Goal: Information Seeking & Learning: Learn about a topic

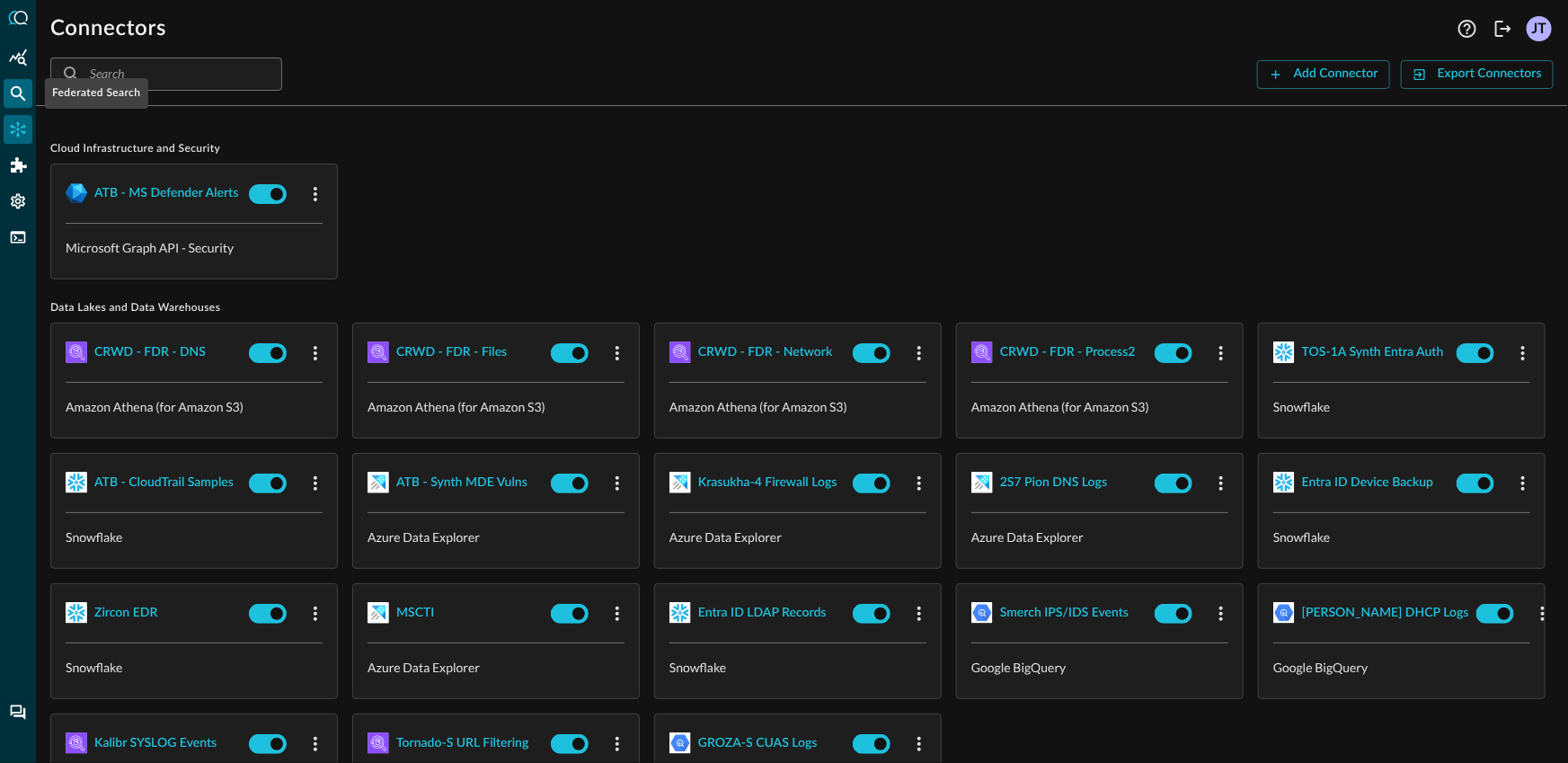
click at [16, 97] on icon "Federated Search" at bounding box center [18, 94] width 18 height 18
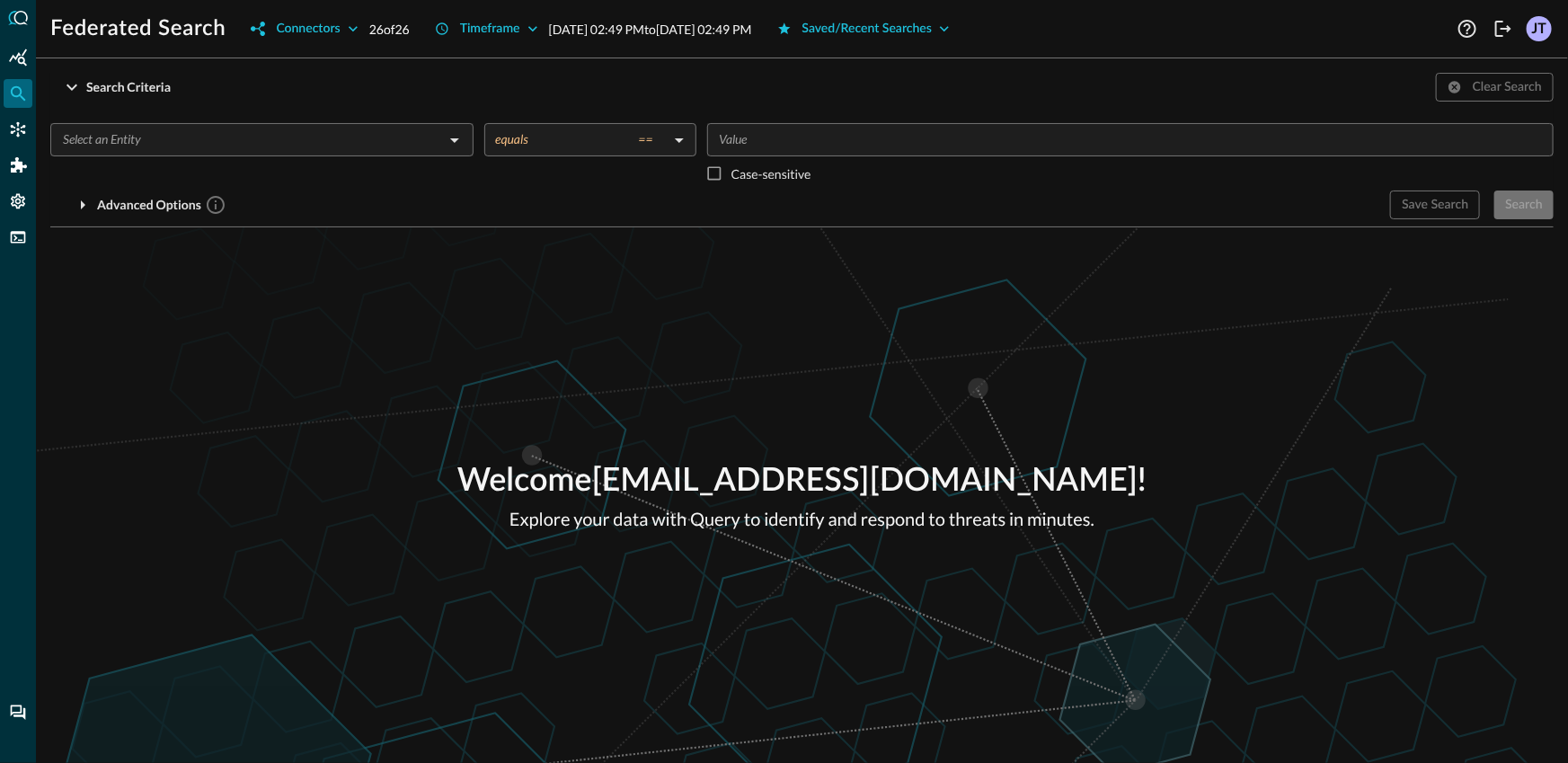
click at [189, 147] on input "text" at bounding box center [247, 139] width 383 height 22
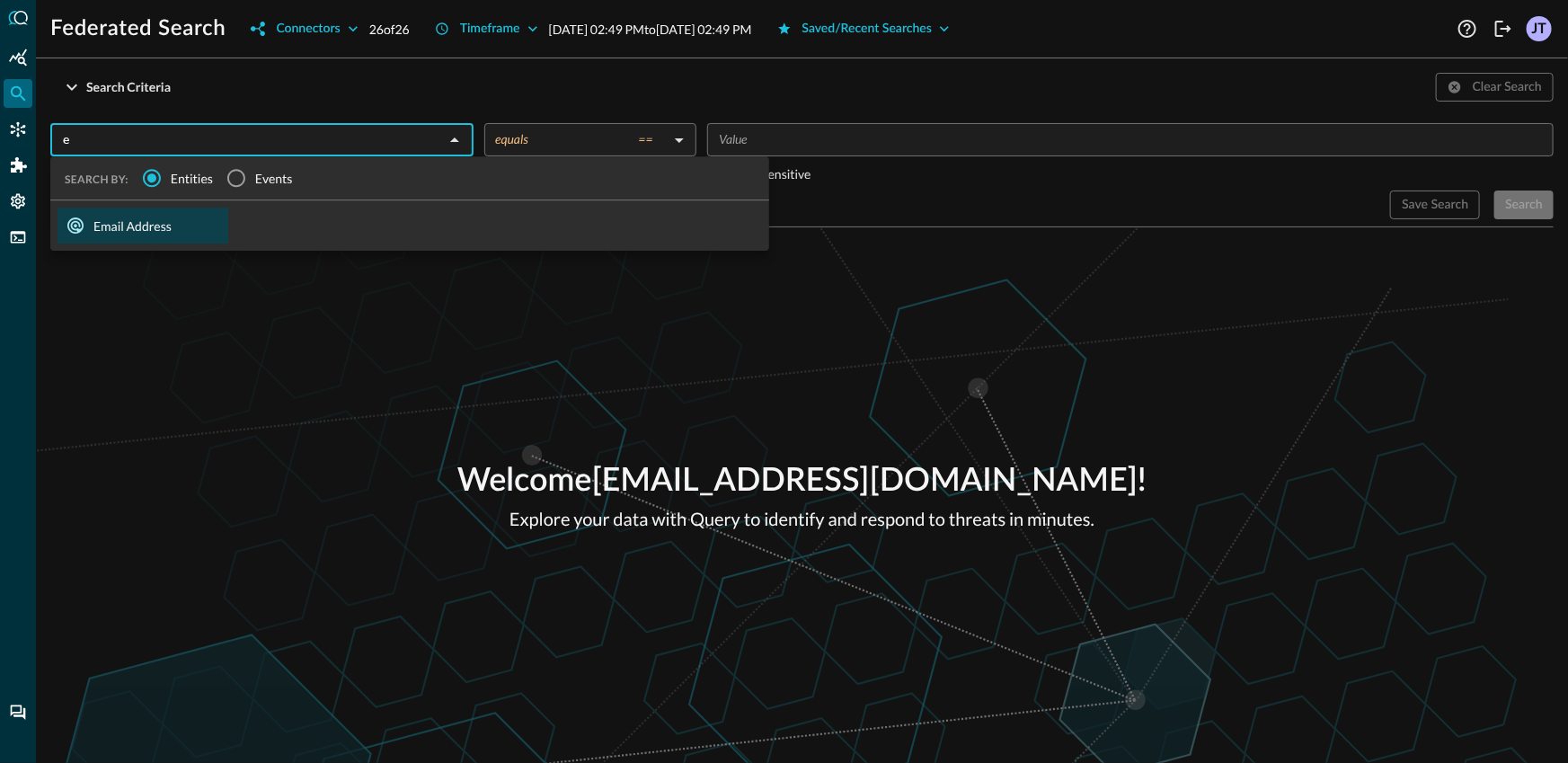
click at [196, 234] on div "Email Address" at bounding box center [142, 225] width 171 height 36
type input "Email Address"
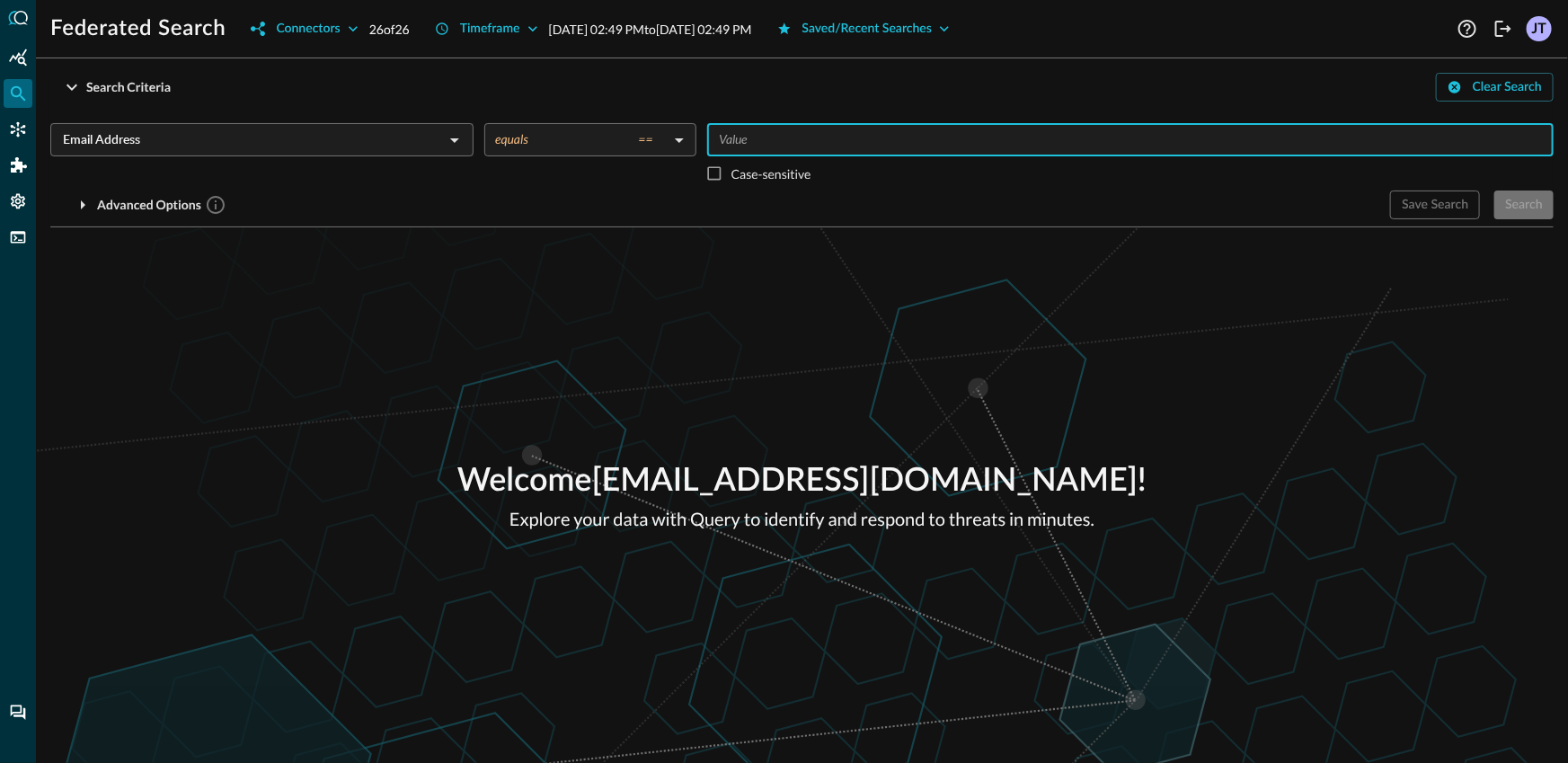
click at [869, 139] on input "Value" at bounding box center [1128, 139] width 833 height 22
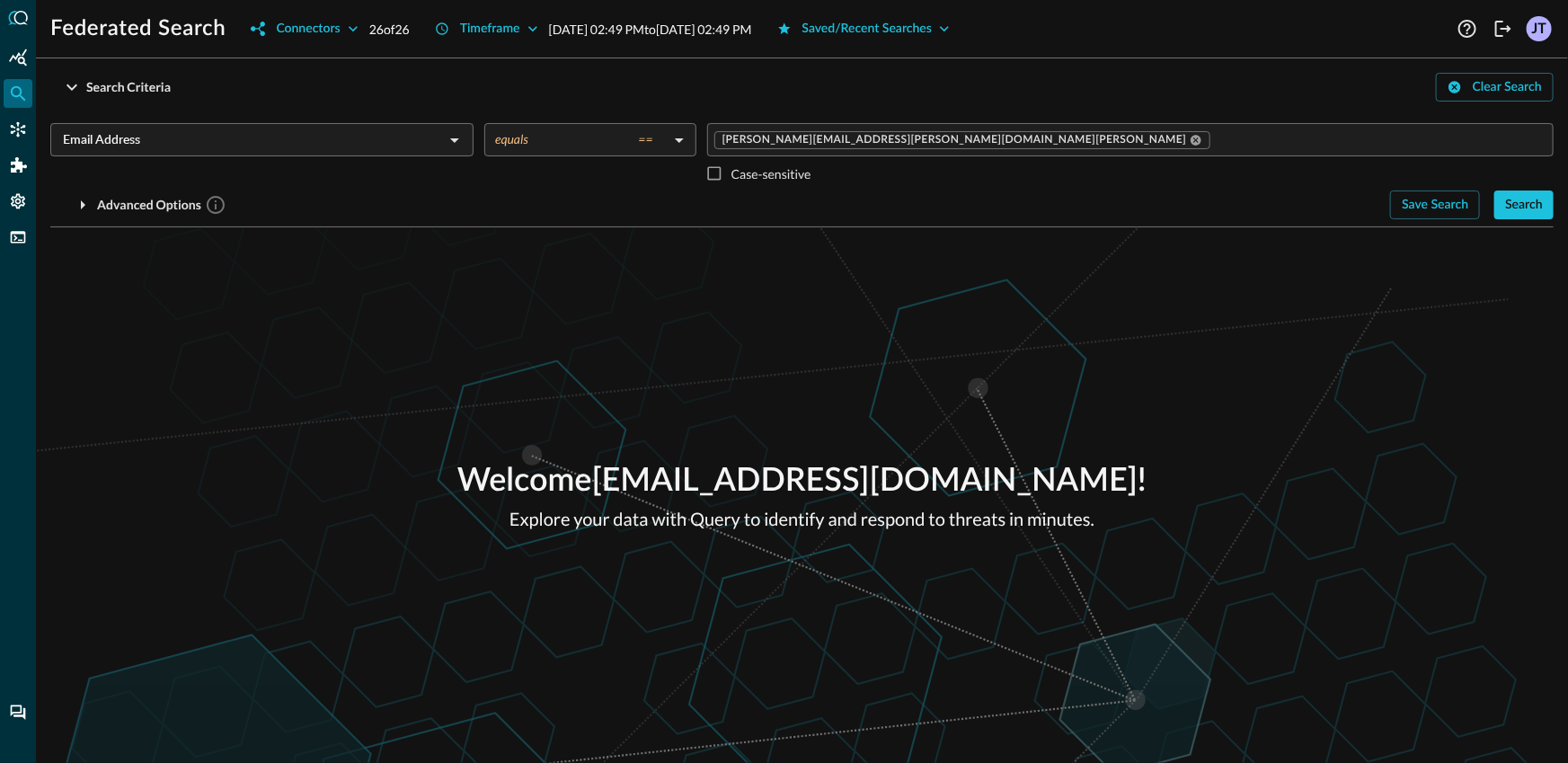
click at [415, 96] on div "Search Criteria Clear Search" at bounding box center [802, 88] width 1503 height 29
click at [189, 97] on div "Search Criteria Clear Search" at bounding box center [802, 88] width 1503 height 29
click at [165, 89] on div "Search Criteria" at bounding box center [129, 87] width 85 height 22
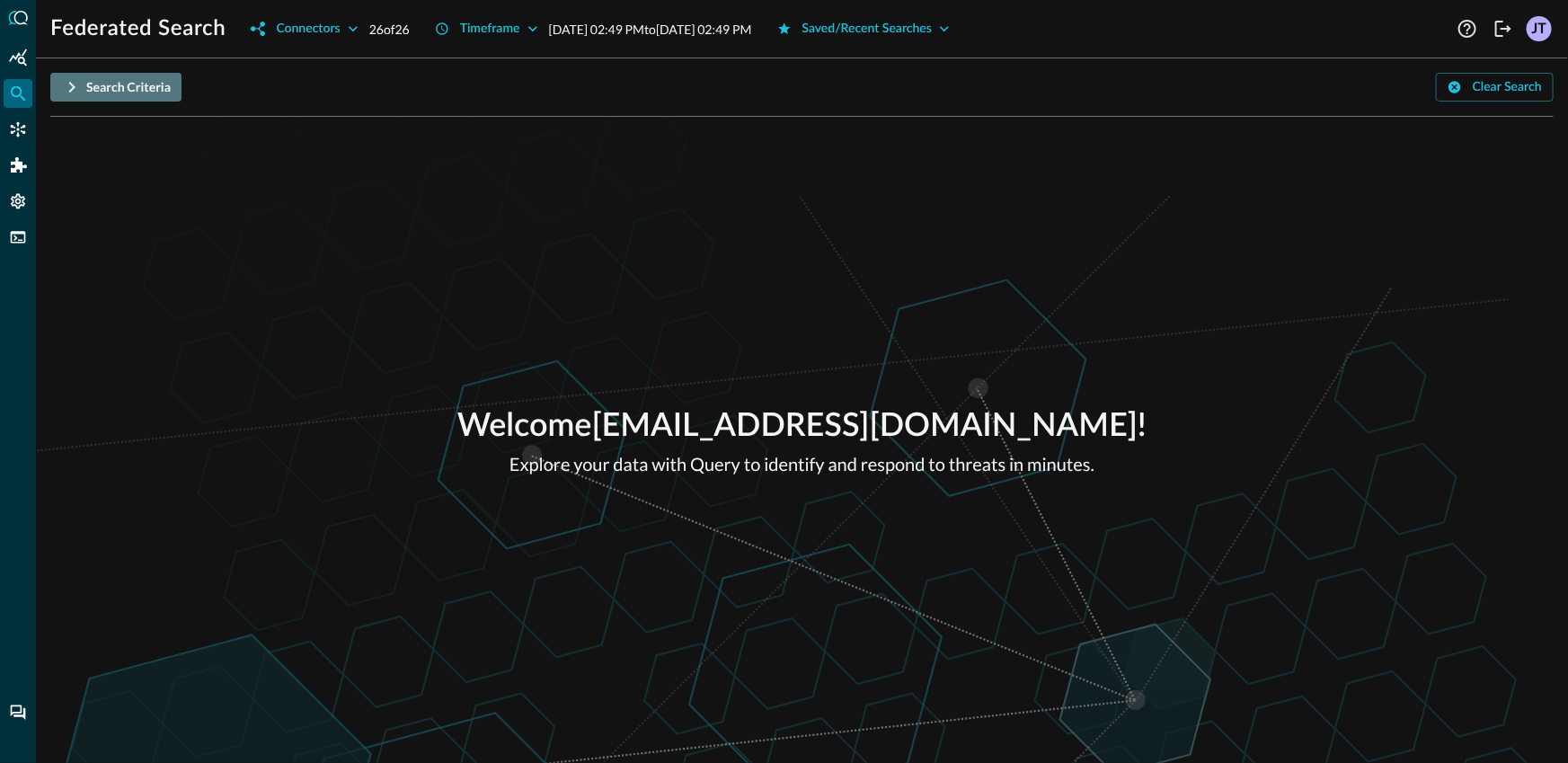
click at [165, 89] on div "Search Criteria" at bounding box center [129, 87] width 85 height 22
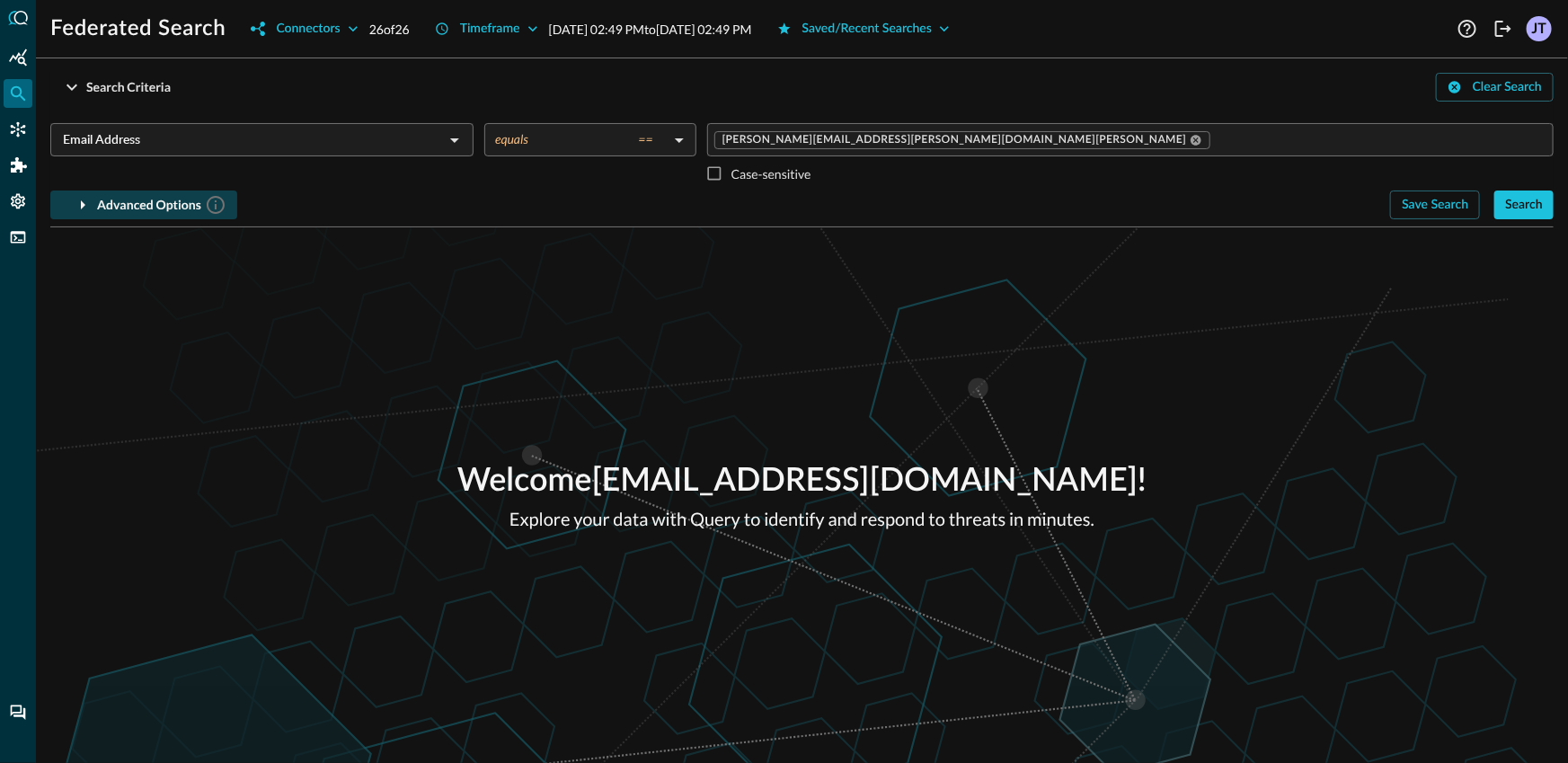
click at [144, 197] on div "Advanced Options" at bounding box center [162, 205] width 130 height 22
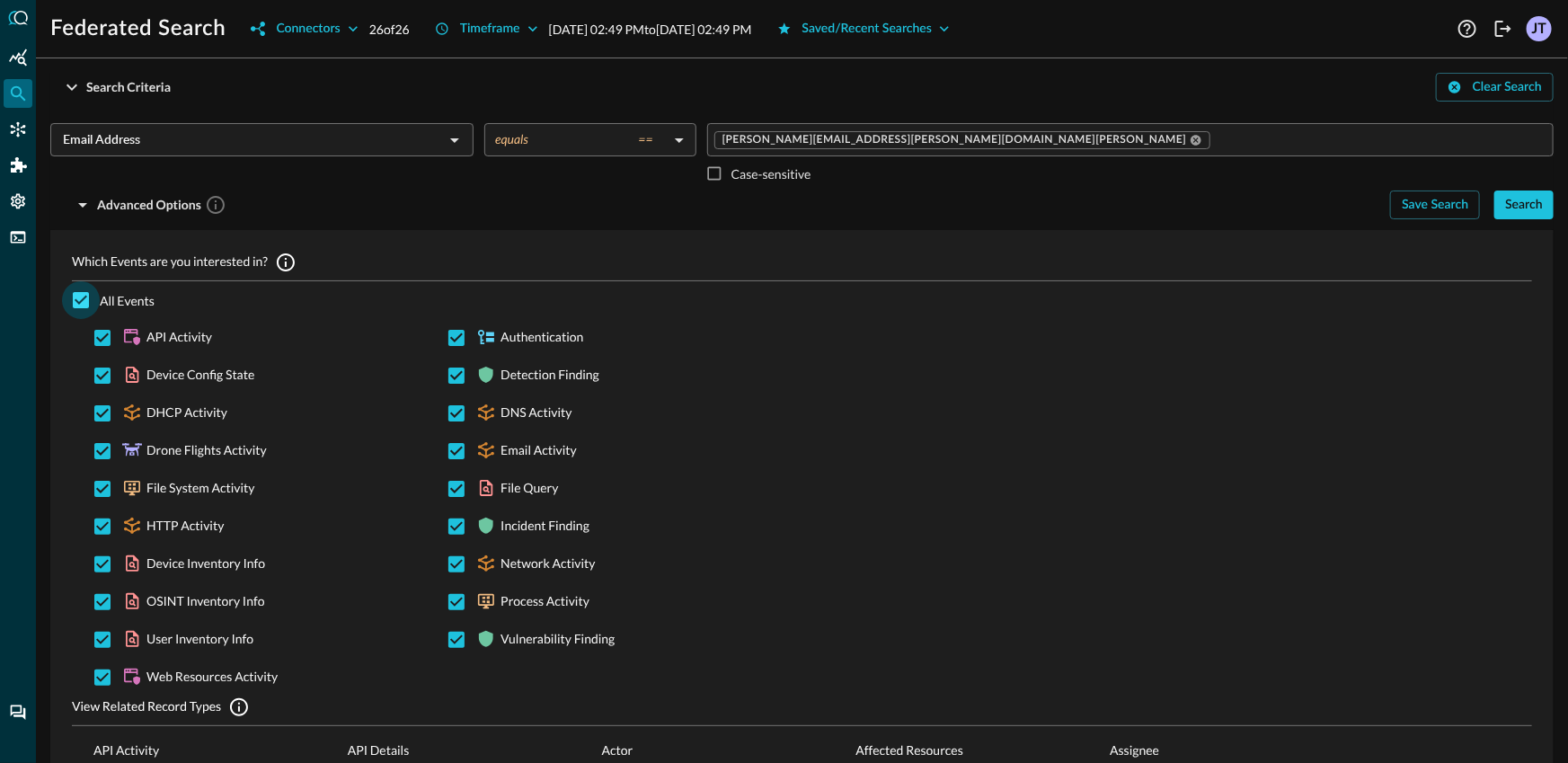
click at [74, 295] on input "All Events" at bounding box center [81, 300] width 38 height 38
checkbox input "false"
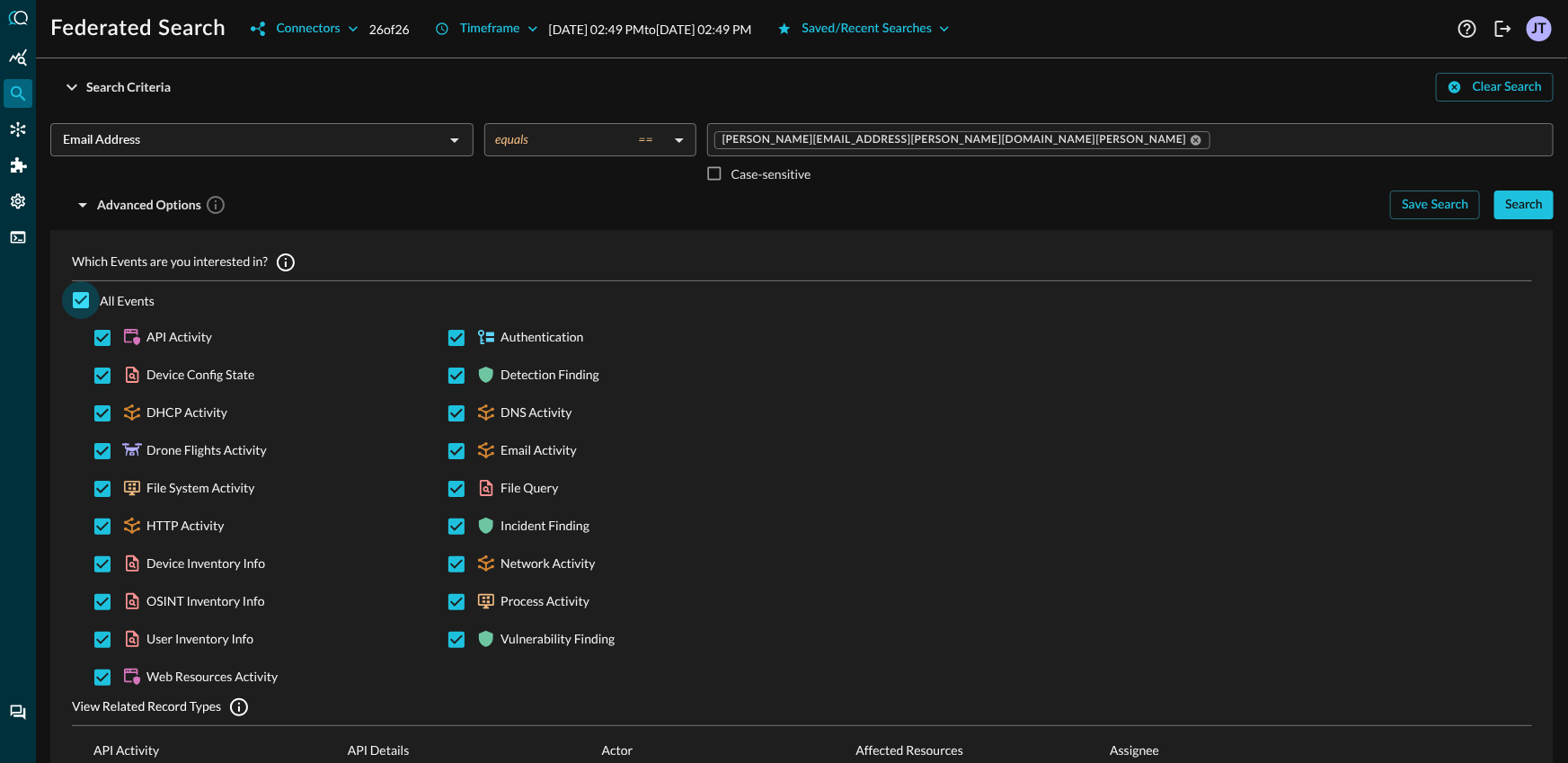
checkbox input "false"
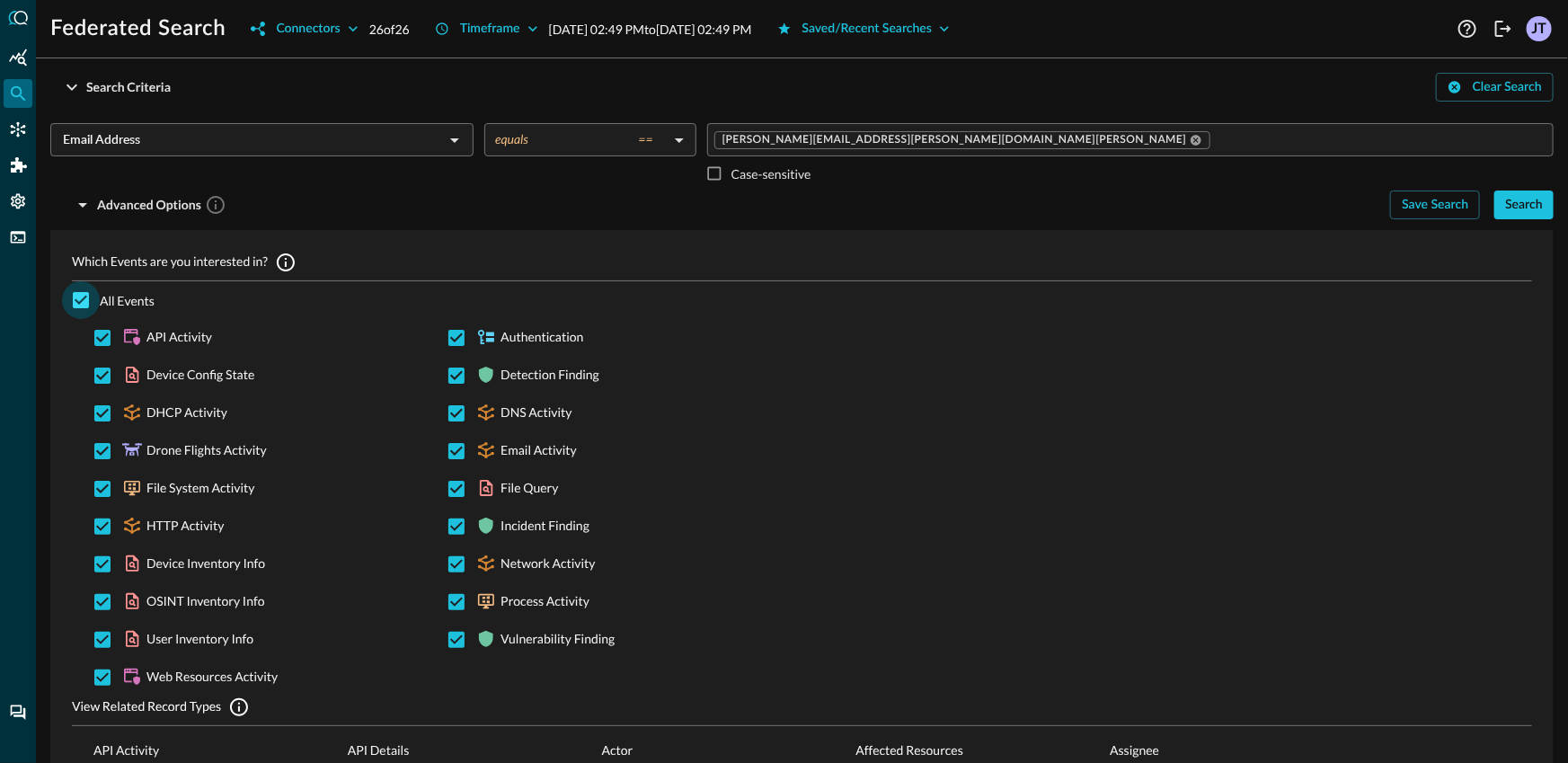
checkbox input "false"
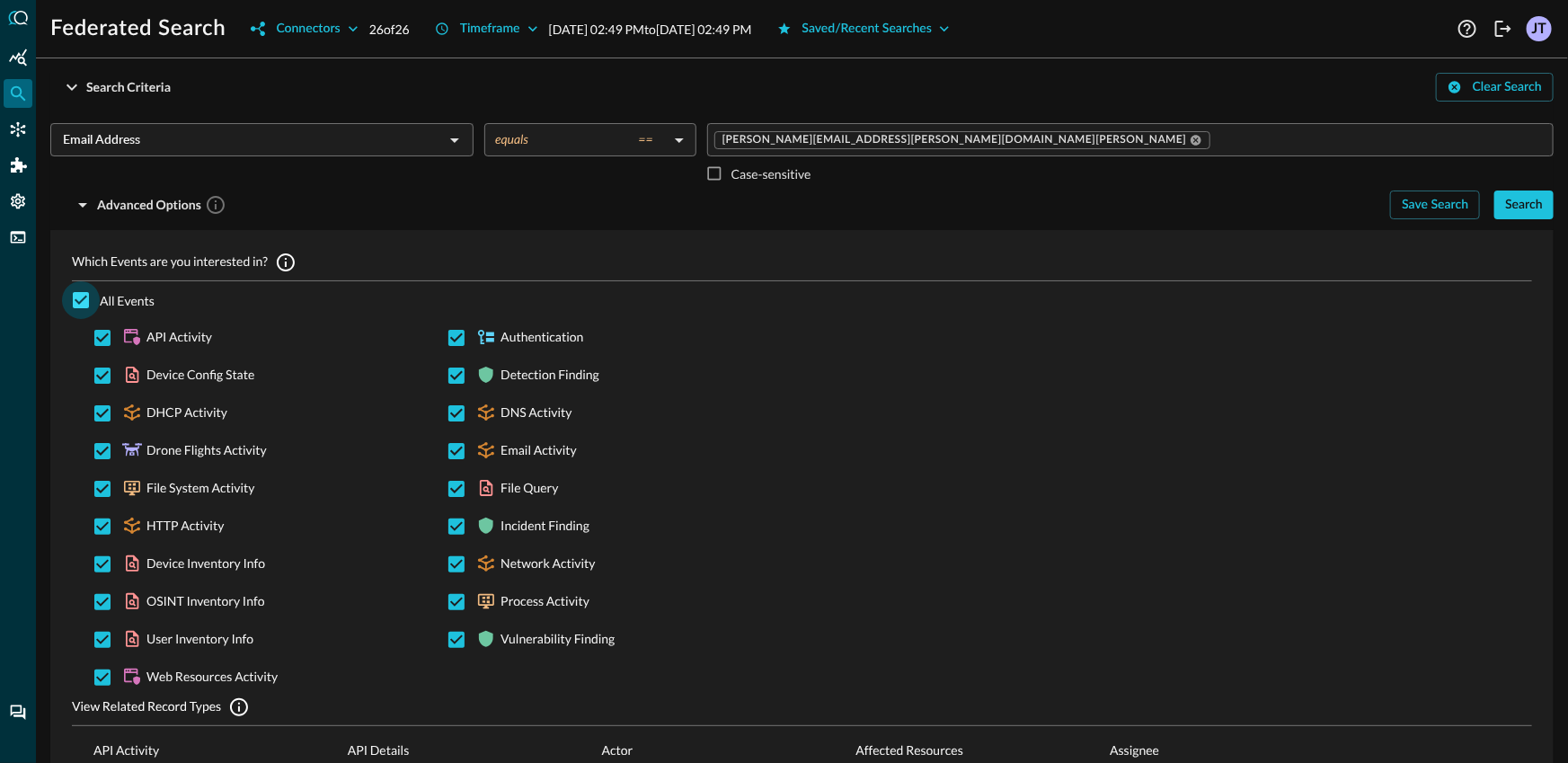
checkbox input "false"
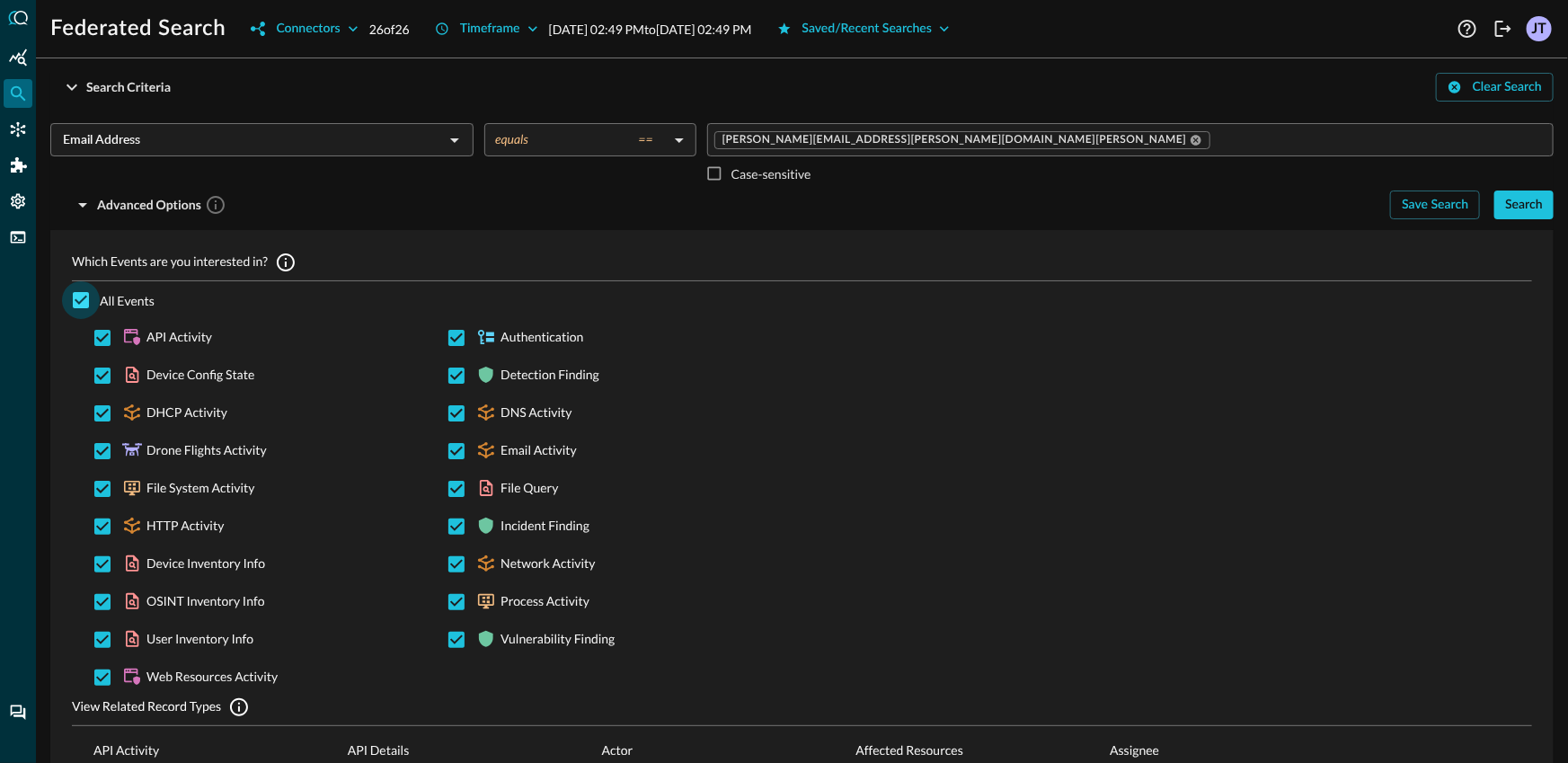
checkbox input "false"
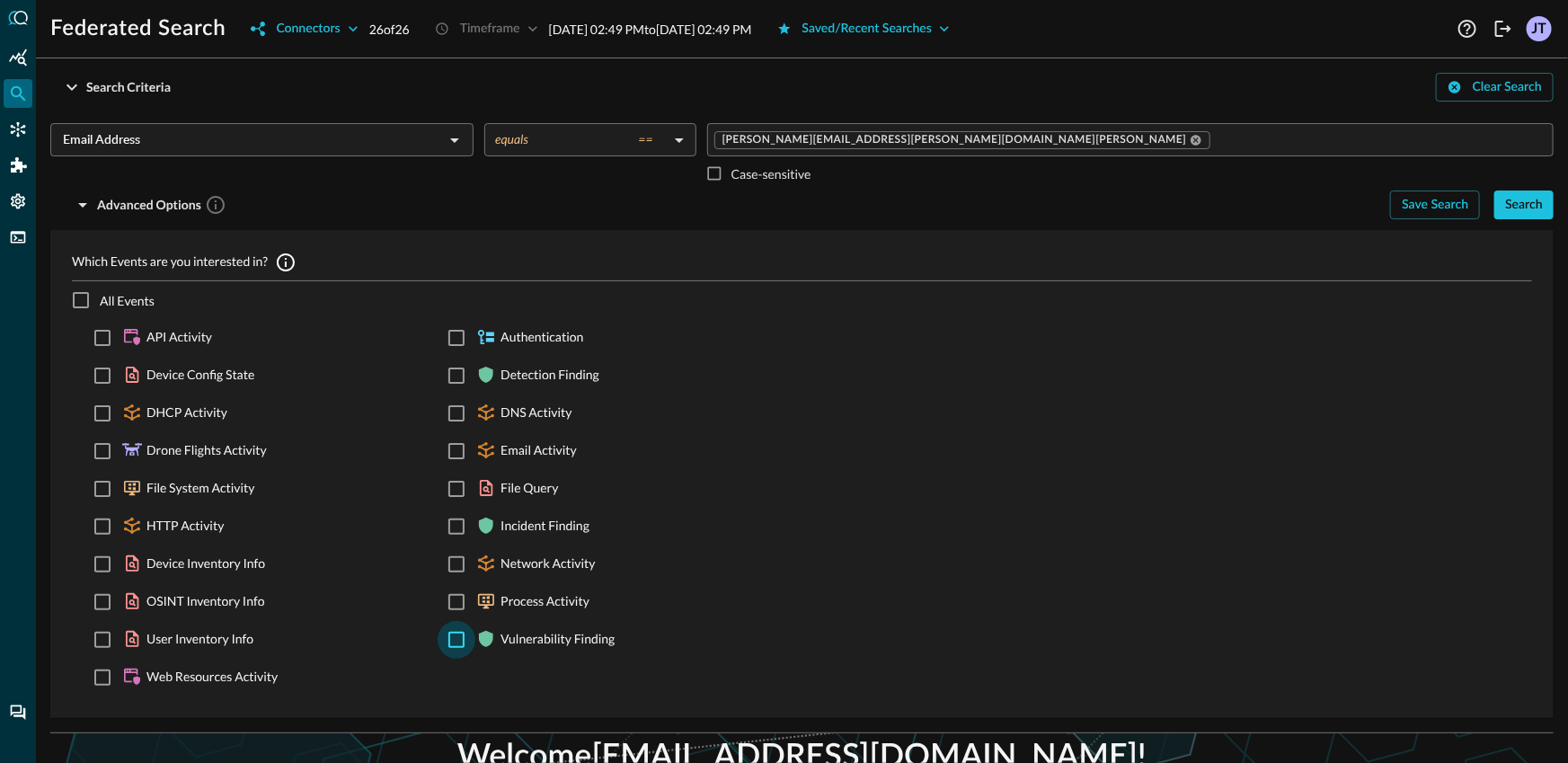
click at [440, 631] on input "Vulnerability Finding" at bounding box center [456, 639] width 38 height 38
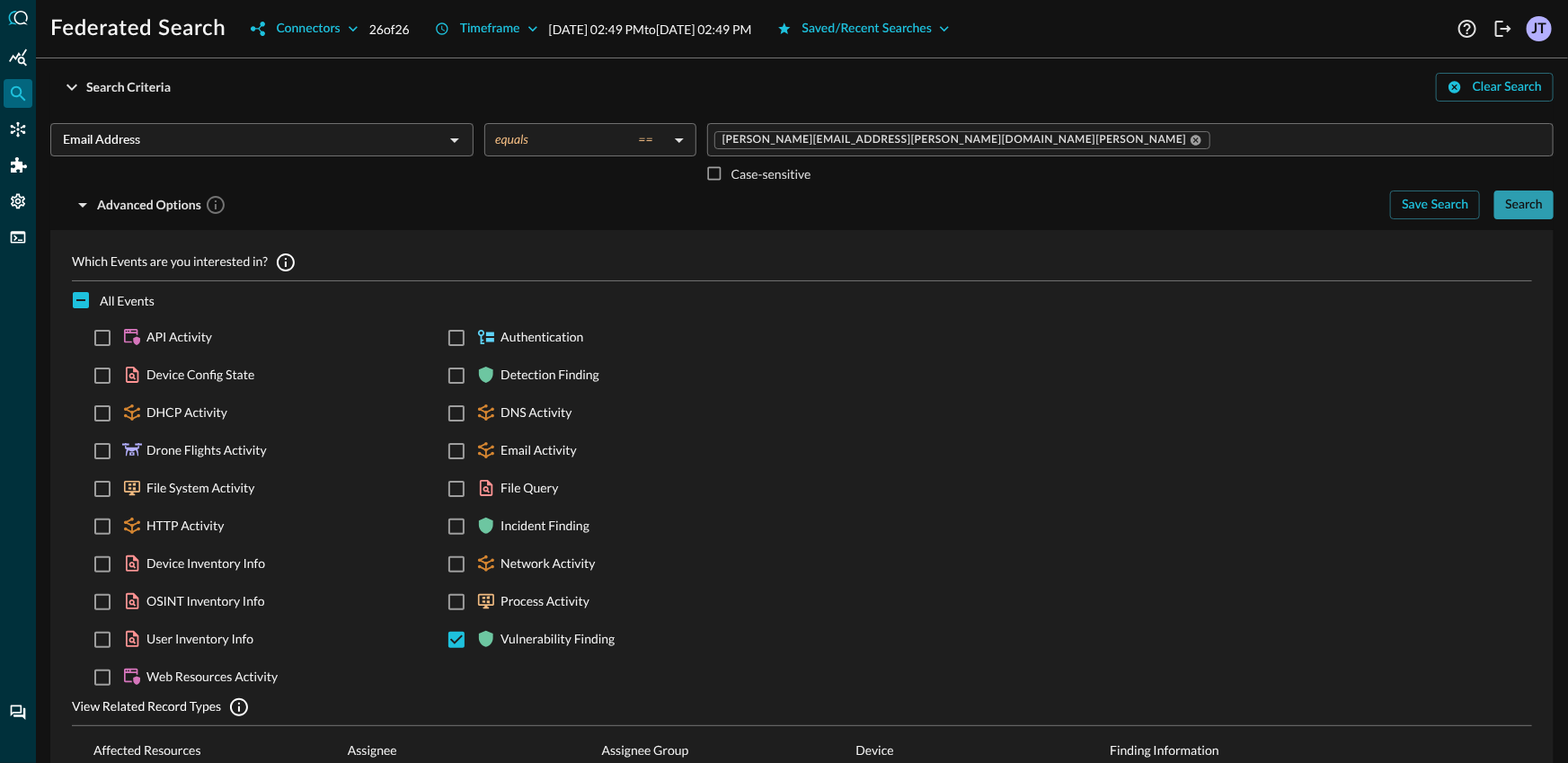
click at [1513, 208] on div "Search" at bounding box center [1523, 205] width 38 height 22
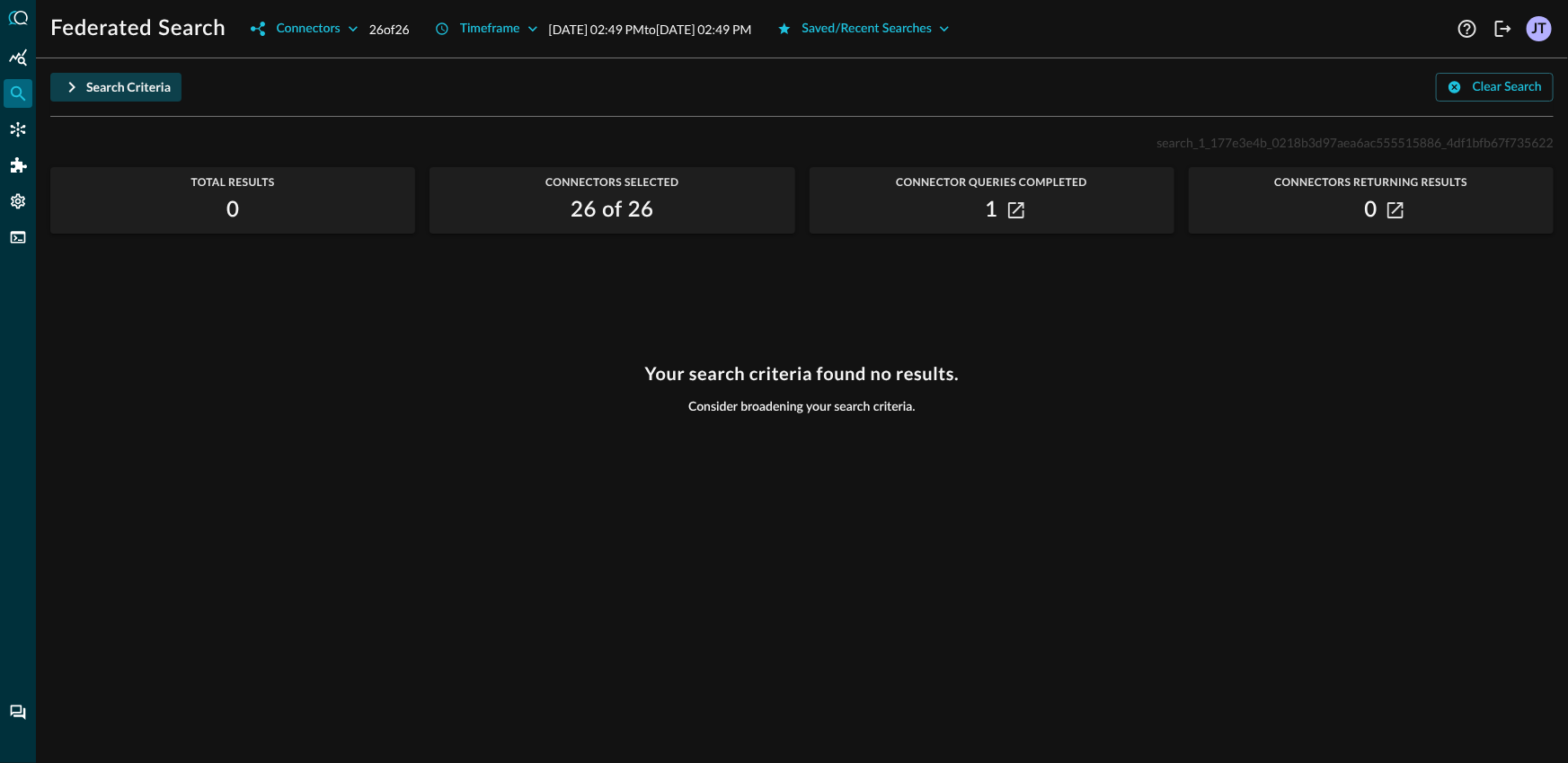
click at [125, 87] on div "Search Criteria" at bounding box center [129, 87] width 85 height 22
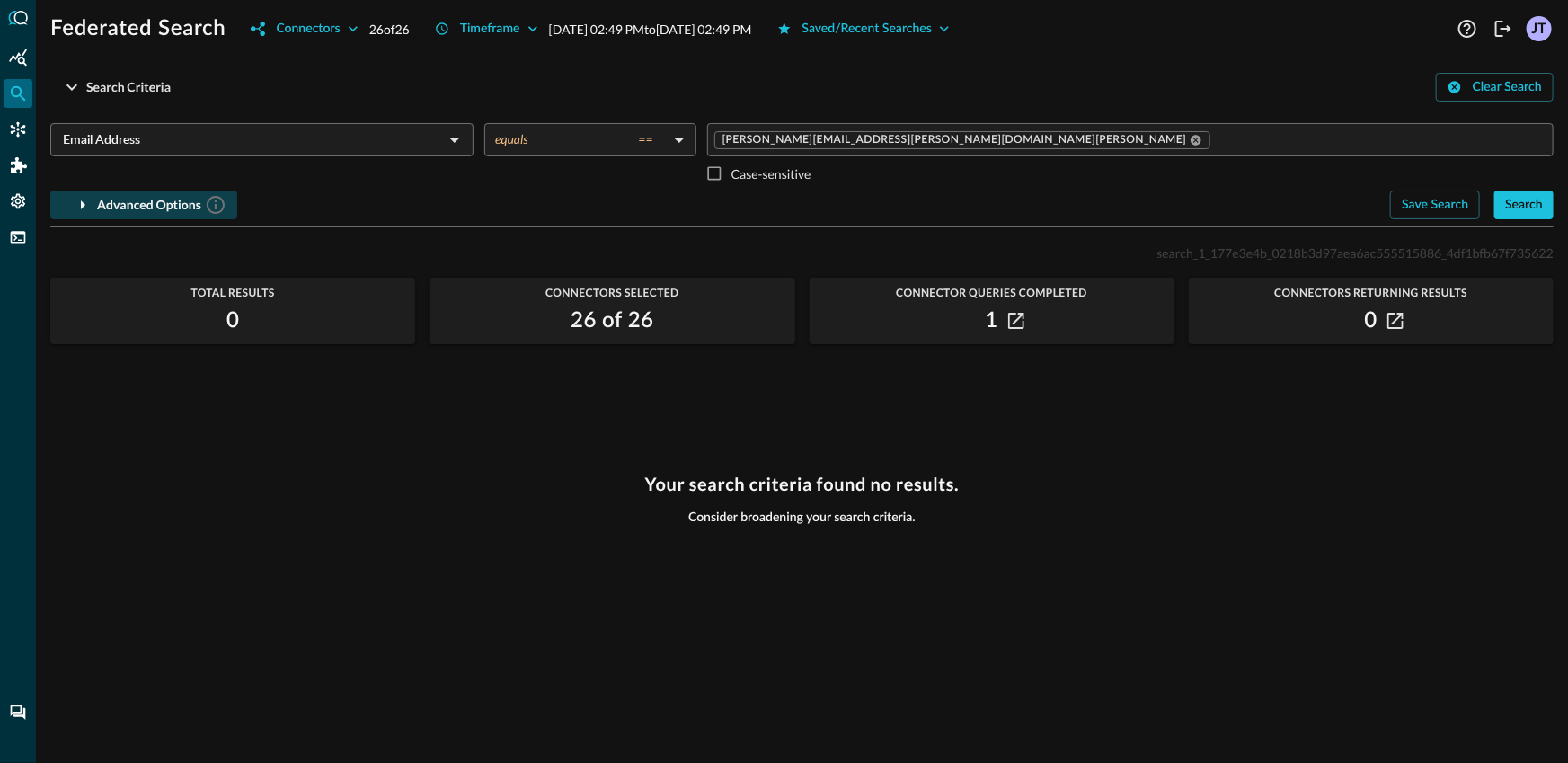
click at [94, 200] on button "Advanced Options" at bounding box center [144, 205] width 187 height 29
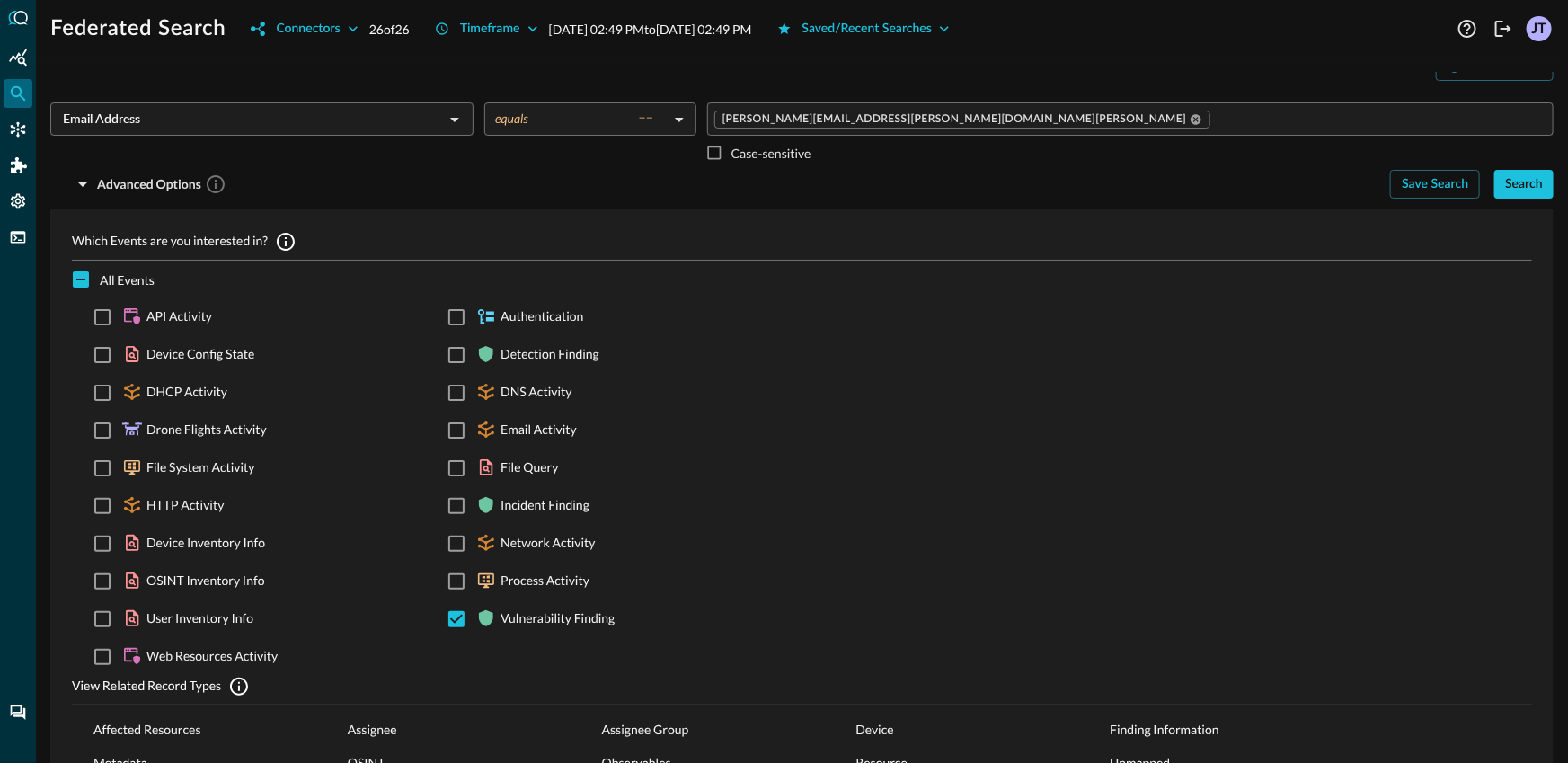
scroll to position [31, 0]
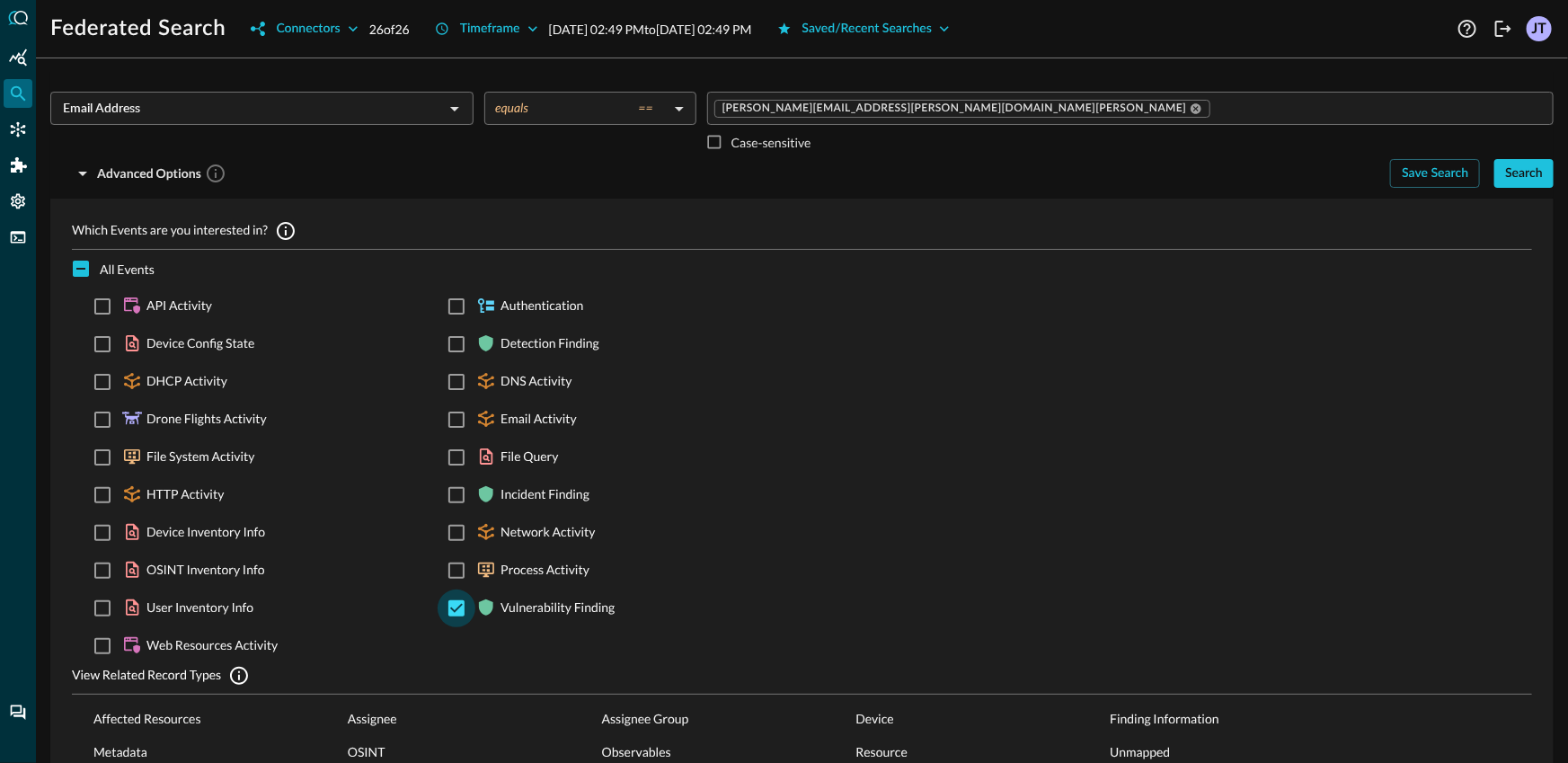
click at [449, 603] on input "Vulnerability Finding" at bounding box center [456, 608] width 38 height 38
checkbox input "false"
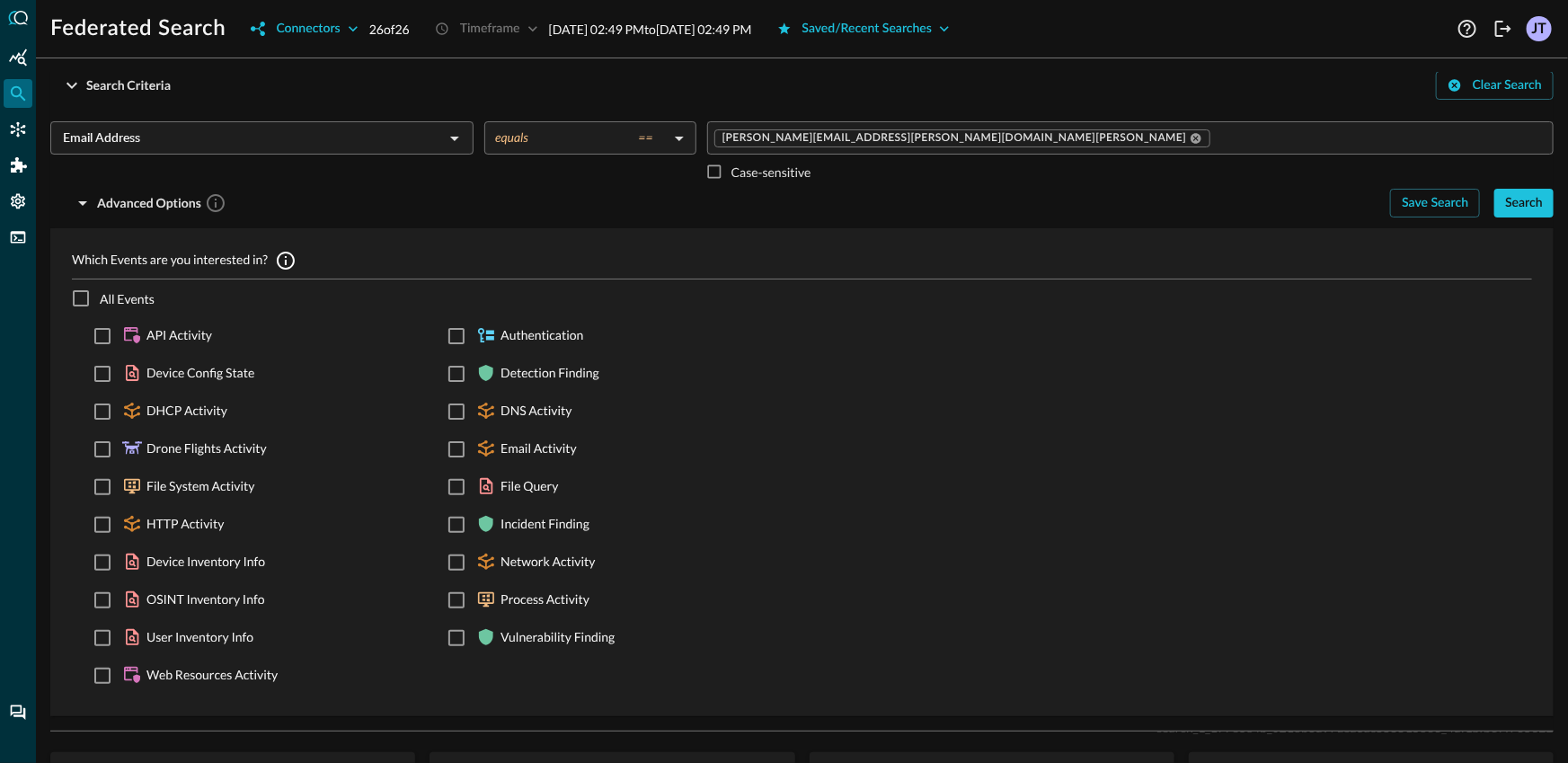
click at [3, 151] on div at bounding box center [18, 381] width 36 height 763
click at [10, 131] on icon "Connectors" at bounding box center [18, 130] width 18 height 18
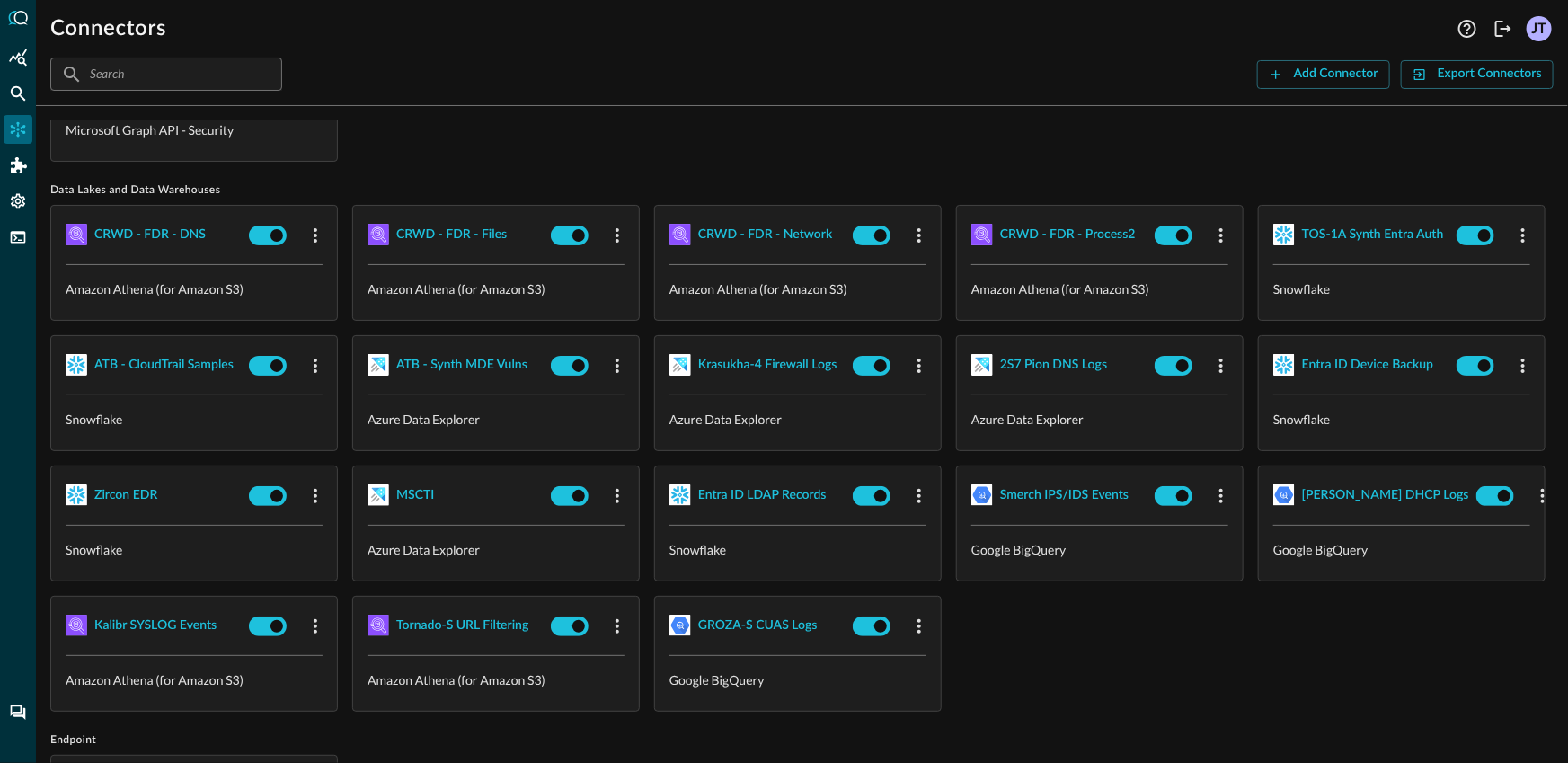
scroll to position [121, 0]
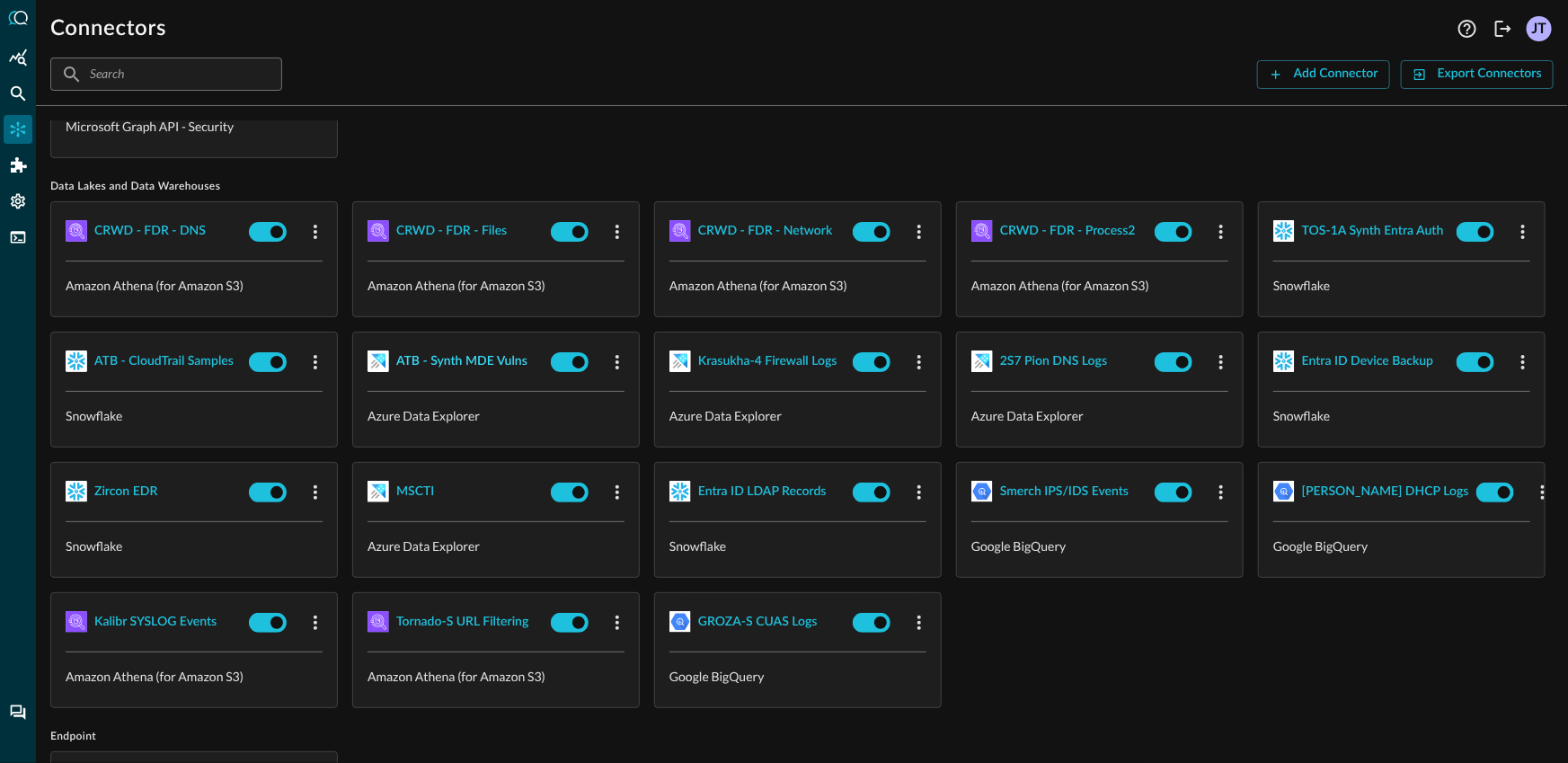
click at [527, 365] on div "ATB - Synth MDE Vulns" at bounding box center [462, 362] width 132 height 22
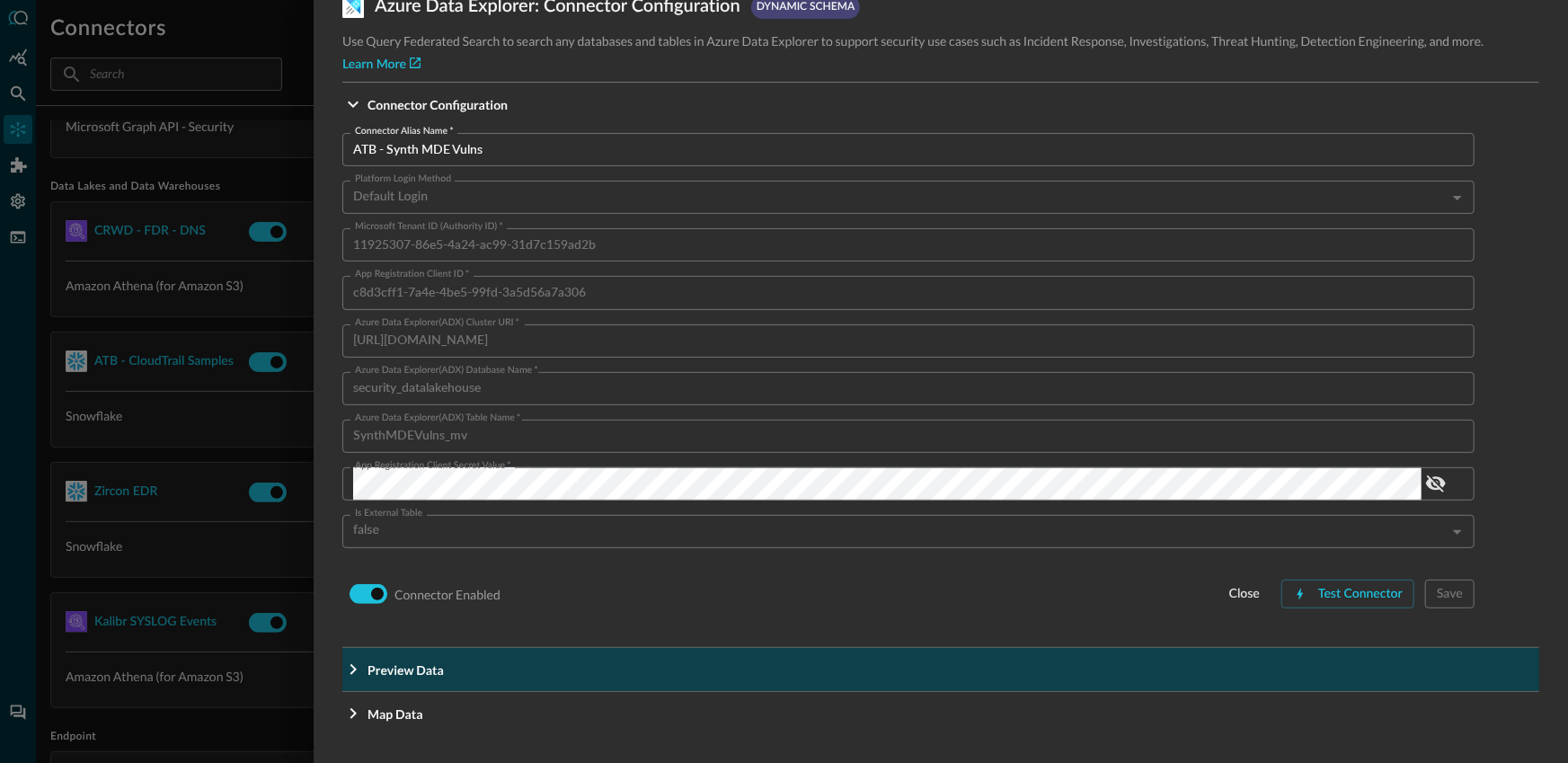
click at [426, 114] on p "Preview Data" at bounding box center [438, 104] width 140 height 19
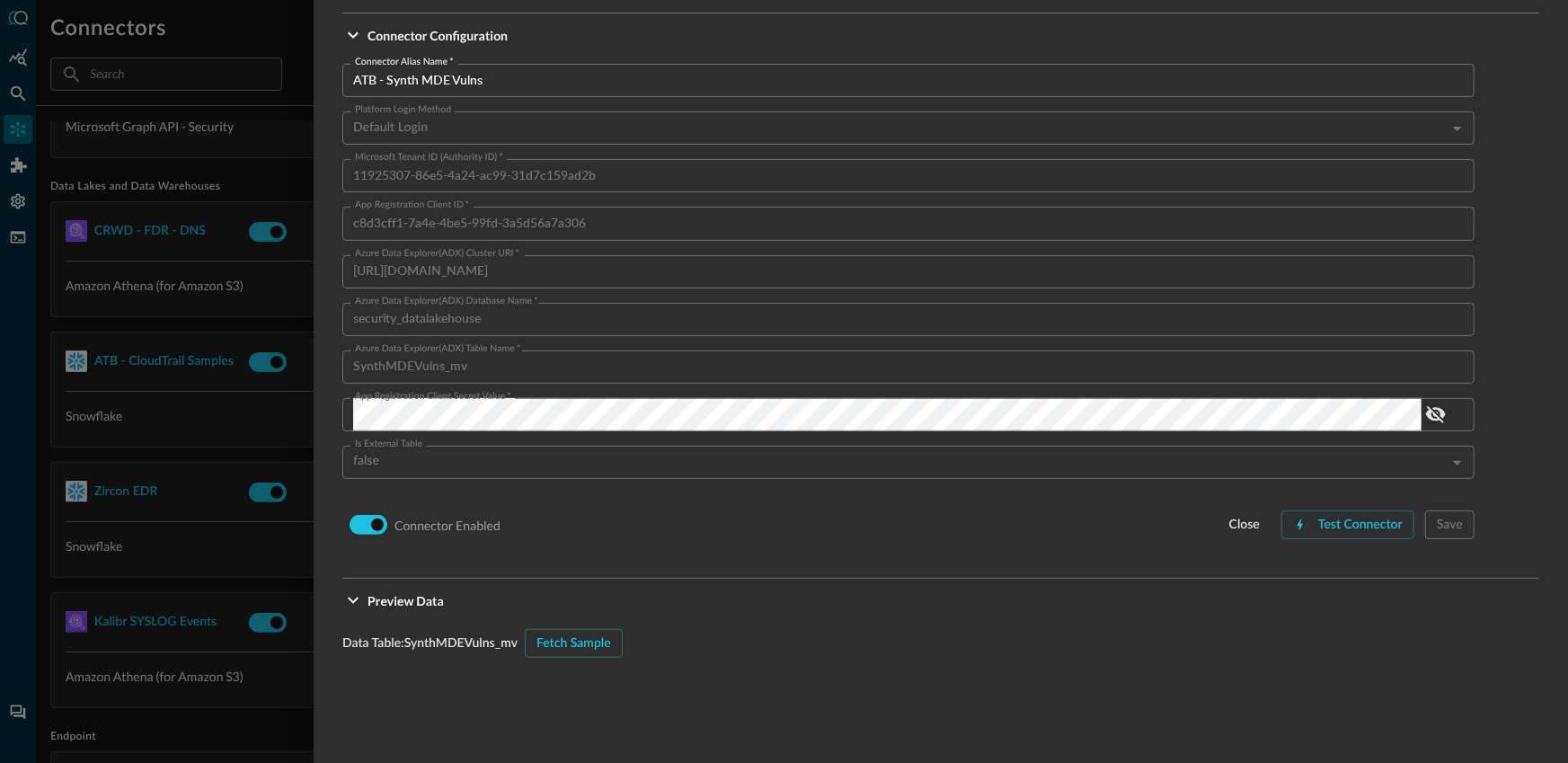
scroll to position [389, 0]
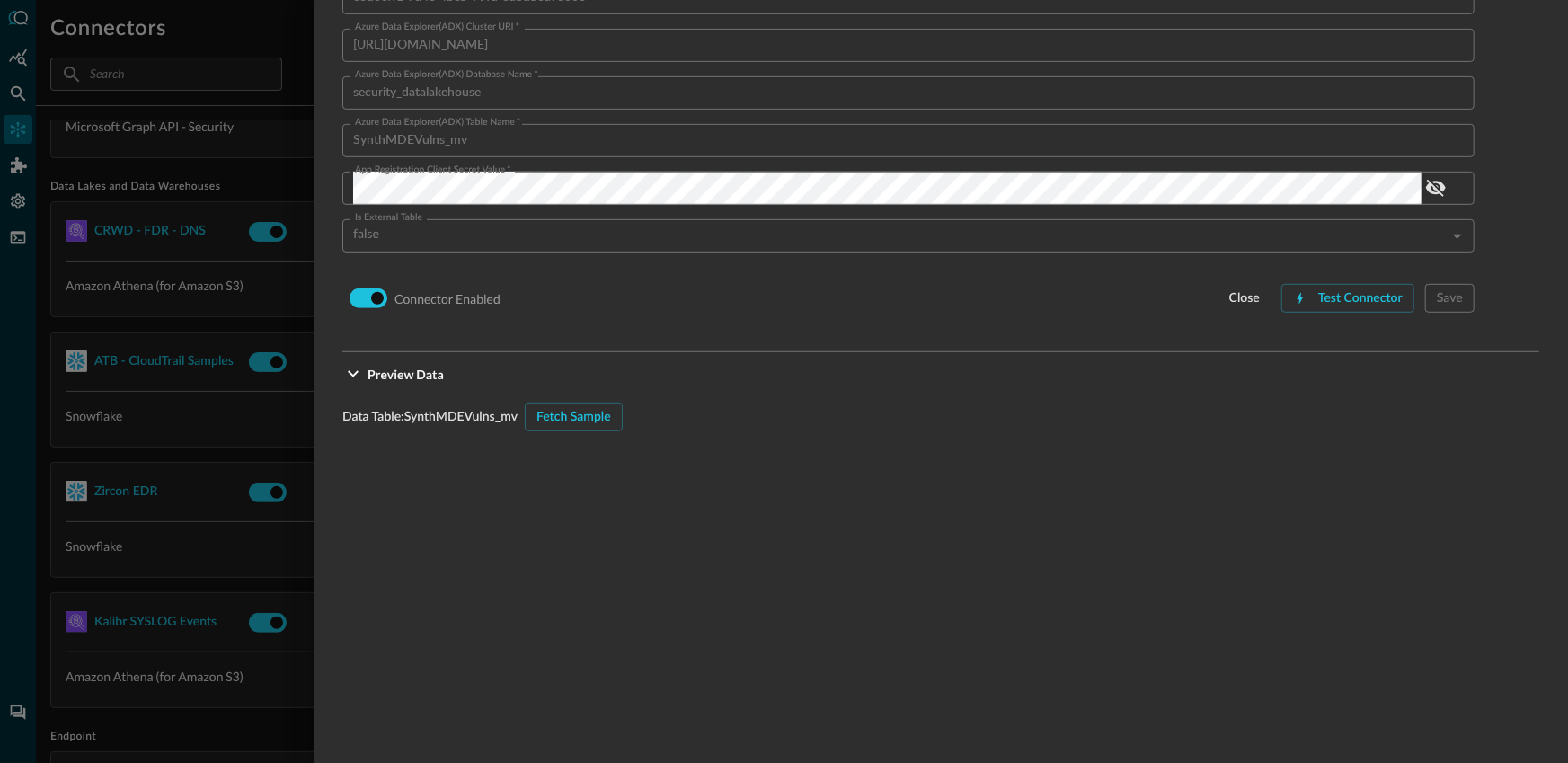
click at [578, 432] on div "Data Table: SynthMDEVulns_mv Fetch Sample" at bounding box center [940, 662] width 1197 height 519
click at [580, 420] on div "Fetch Sample" at bounding box center [573, 417] width 75 height 22
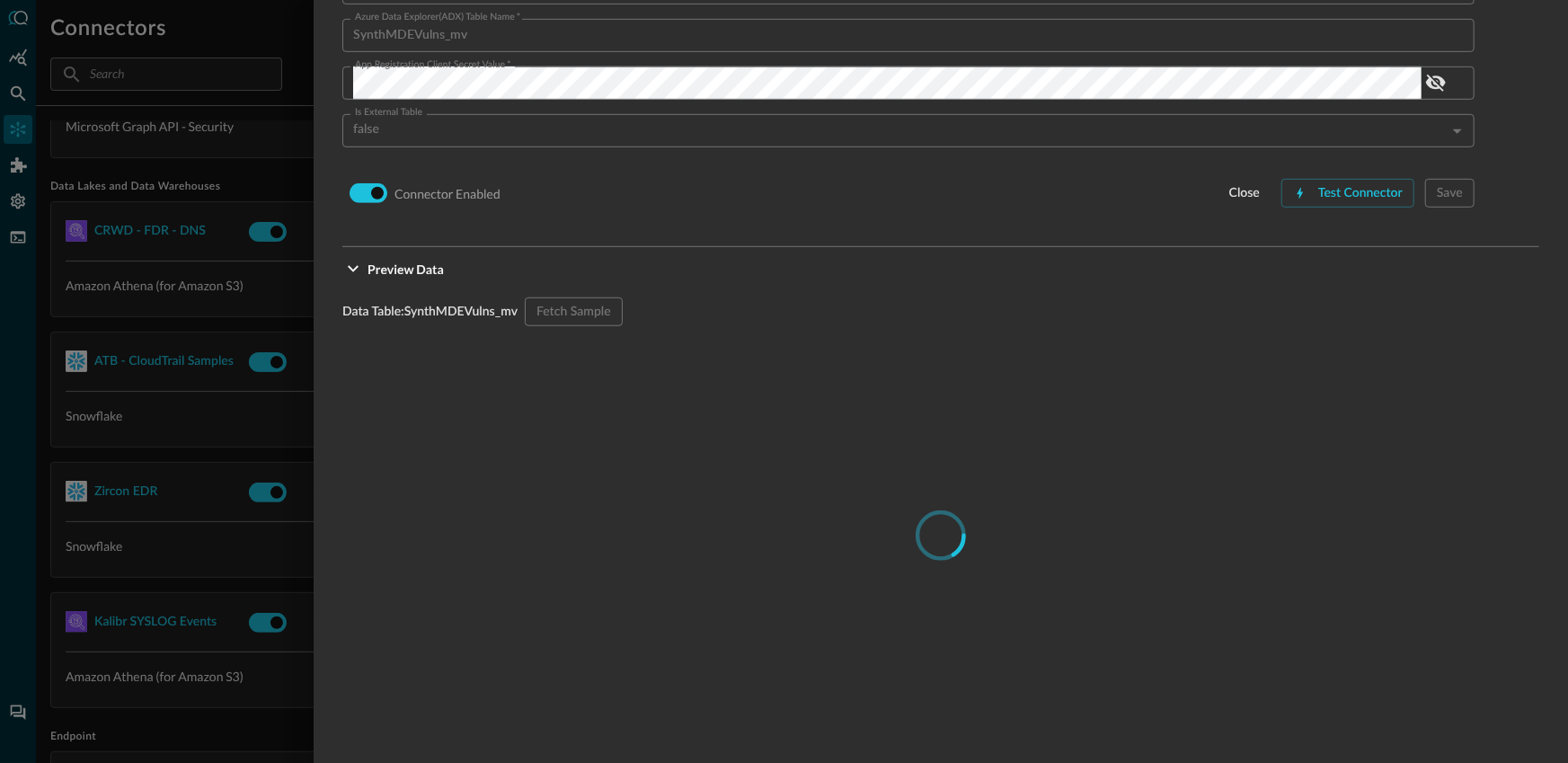
scroll to position [656, 0]
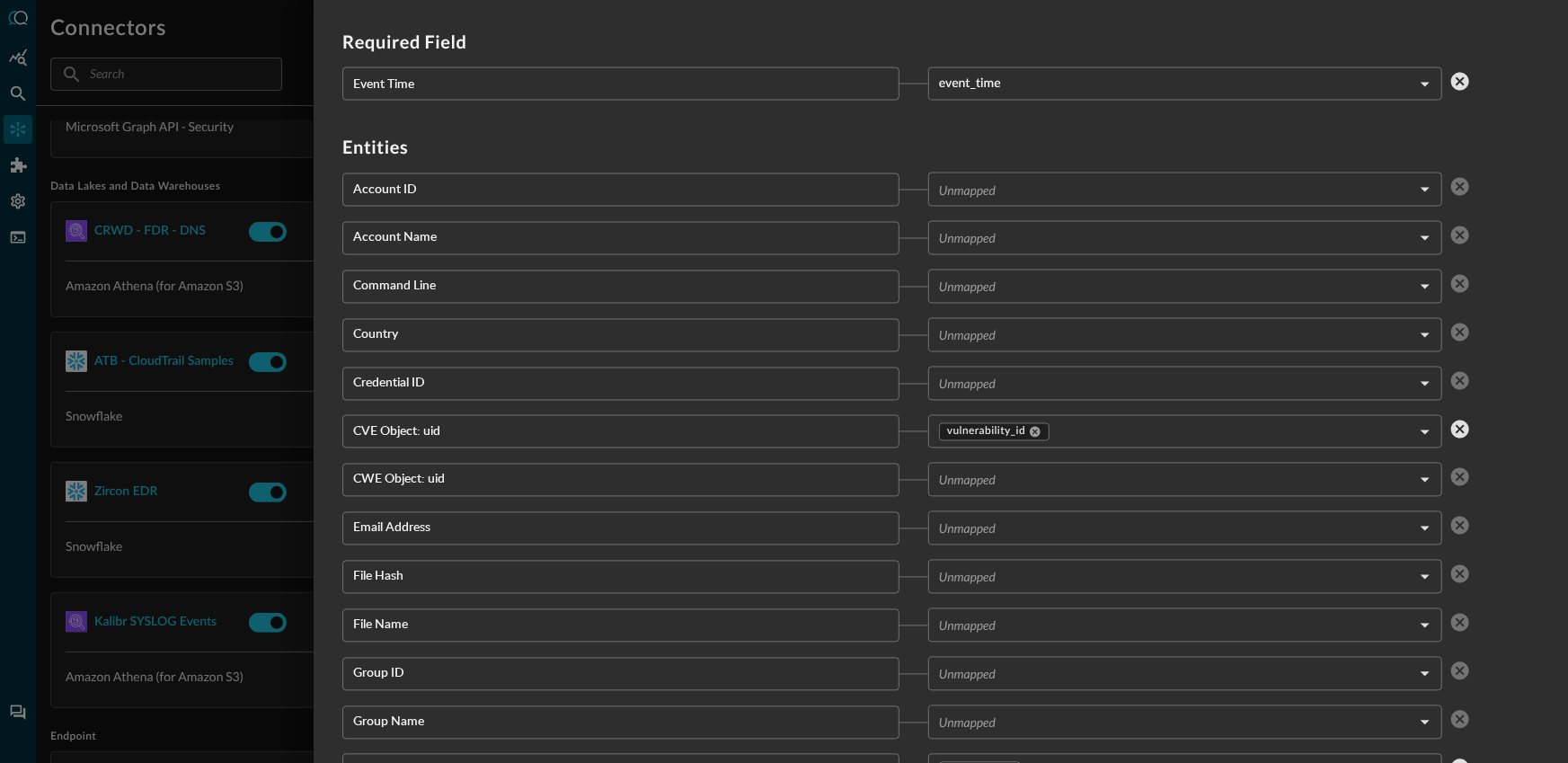
scroll to position [1497, 0]
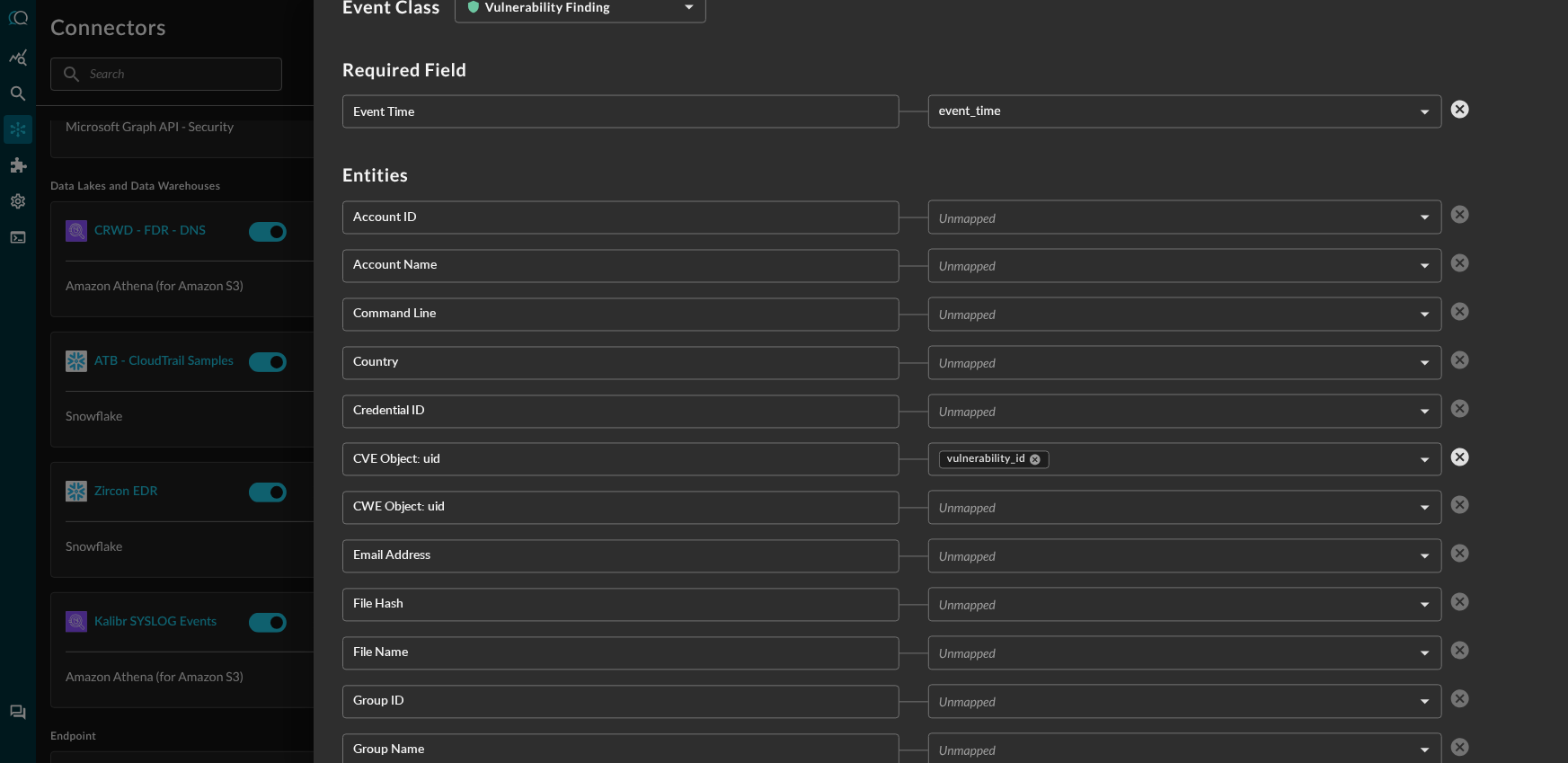
click at [146, 407] on div at bounding box center [784, 381] width 1568 height 763
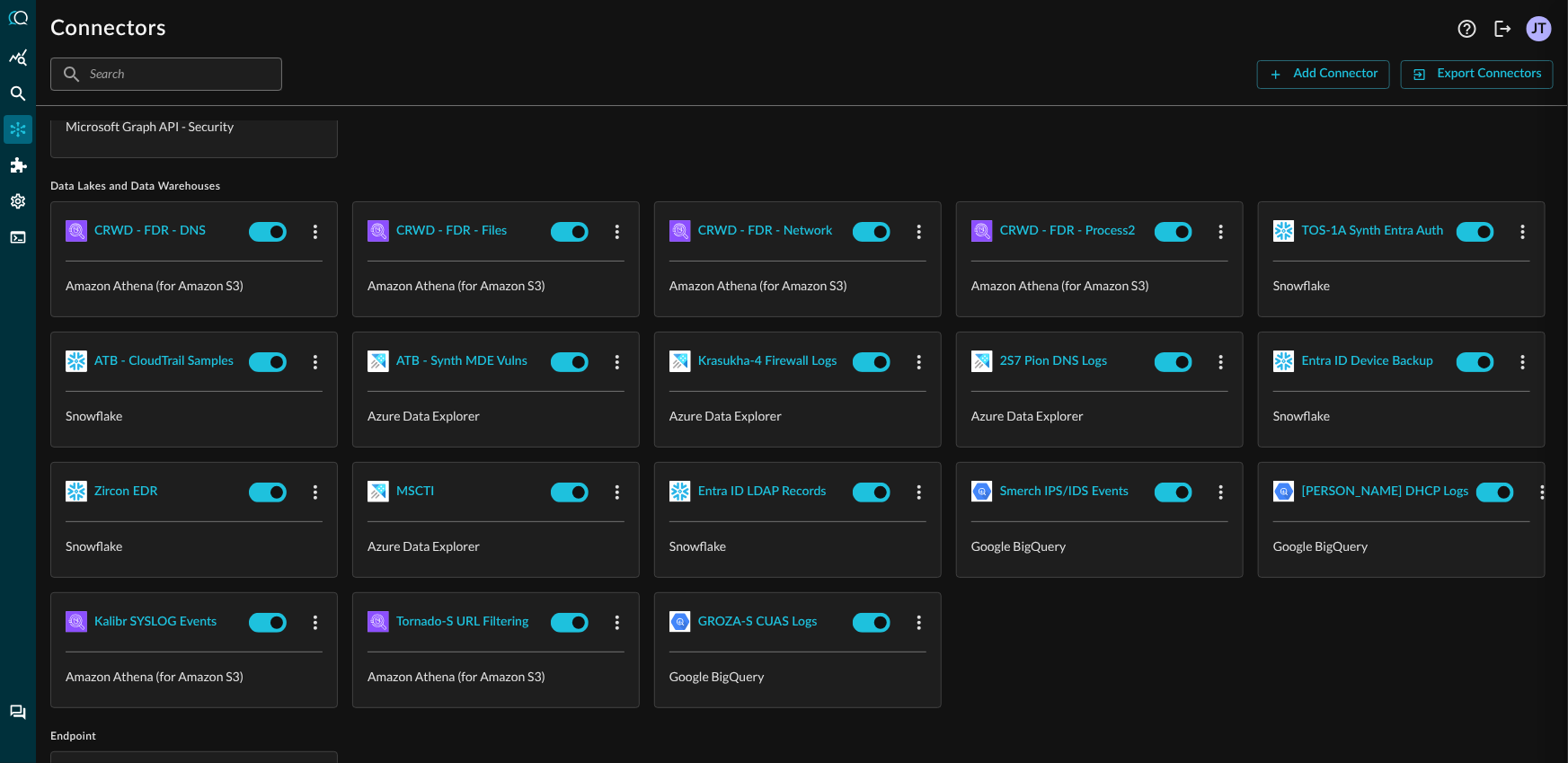
scroll to position [800, 0]
click at [718, 137] on div "ATB - MS Defender Alerts Microsoft Graph API - Security" at bounding box center [802, 99] width 1503 height 116
